Goal: Check status: Check status

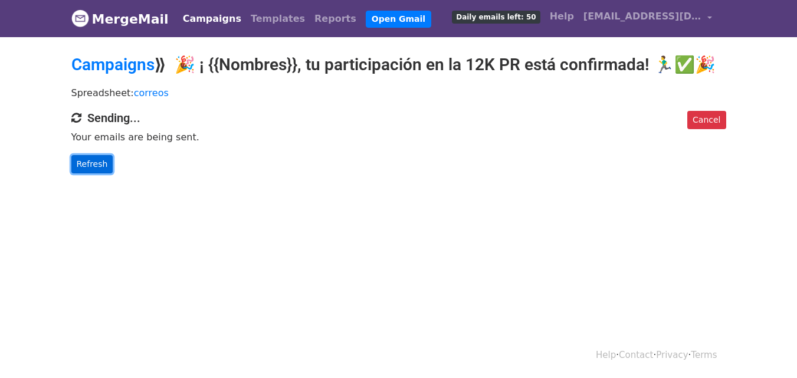
click at [87, 156] on link "Refresh" at bounding box center [92, 164] width 42 height 18
click at [92, 162] on link "Refresh" at bounding box center [92, 164] width 42 height 18
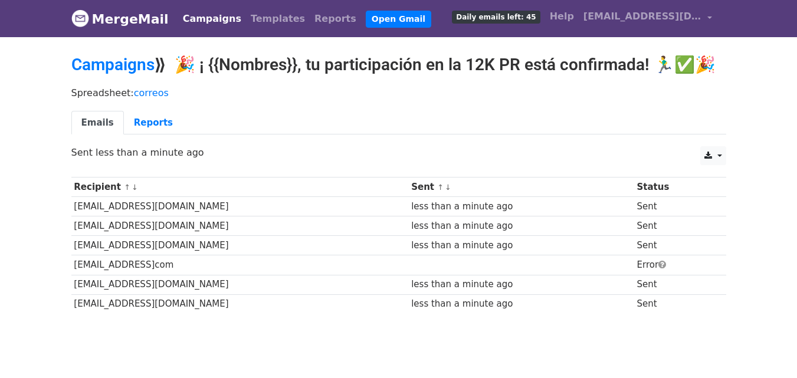
click at [152, 262] on td "Rafa.2512@hotmailcom" at bounding box center [240, 265] width 338 height 19
click at [145, 265] on td "Rafa.2512@hotmailcom" at bounding box center [240, 265] width 338 height 19
click at [140, 132] on link "Reports" at bounding box center [153, 123] width 59 height 24
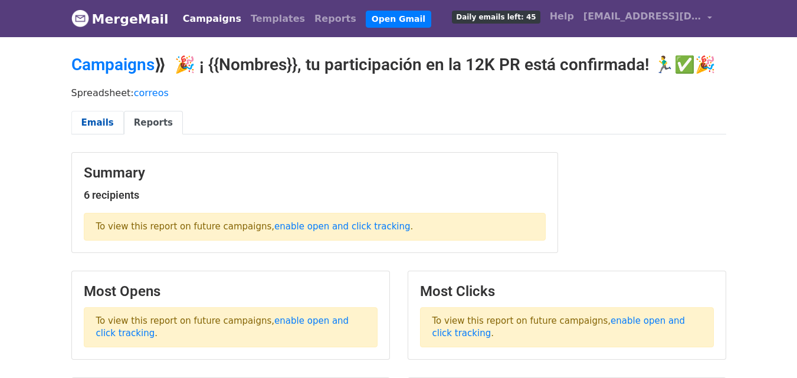
click at [91, 113] on link "Emails" at bounding box center [97, 123] width 53 height 24
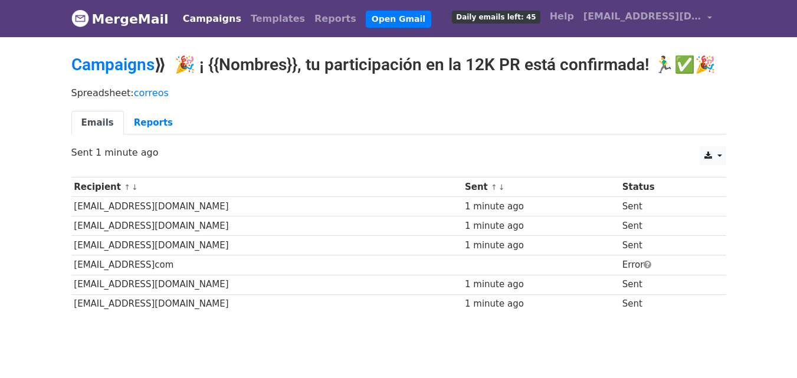
click at [140, 262] on td "[EMAIL_ADDRESS]com" at bounding box center [266, 265] width 391 height 19
click at [644, 264] on span at bounding box center [648, 264] width 8 height 9
click at [723, 156] on link at bounding box center [713, 155] width 25 height 19
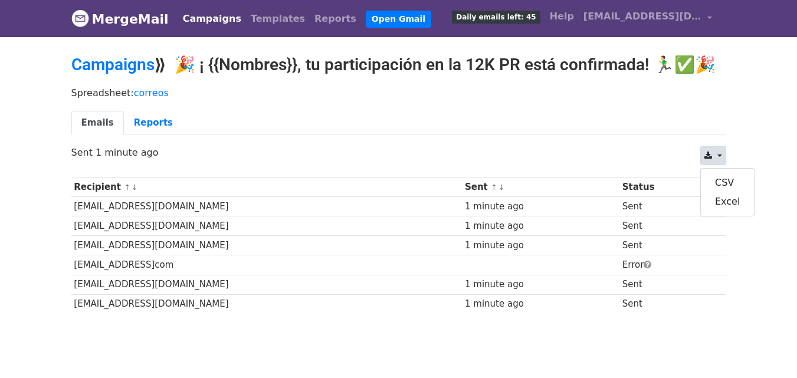
click at [723, 156] on link at bounding box center [713, 155] width 25 height 19
